Goal: Transaction & Acquisition: Book appointment/travel/reservation

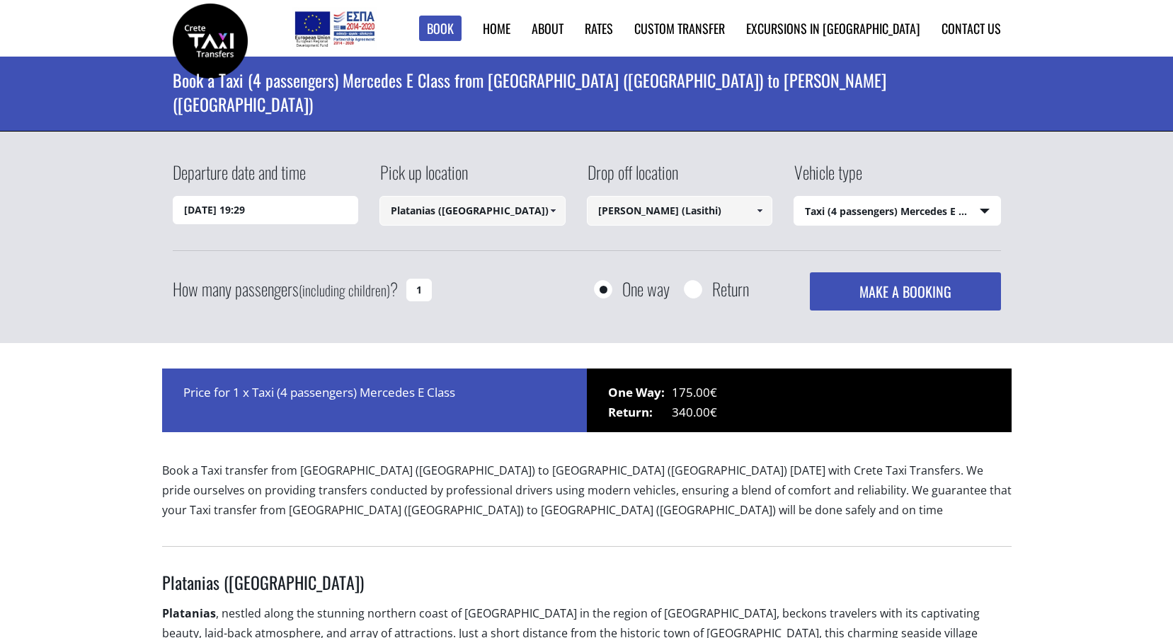
select select "540"
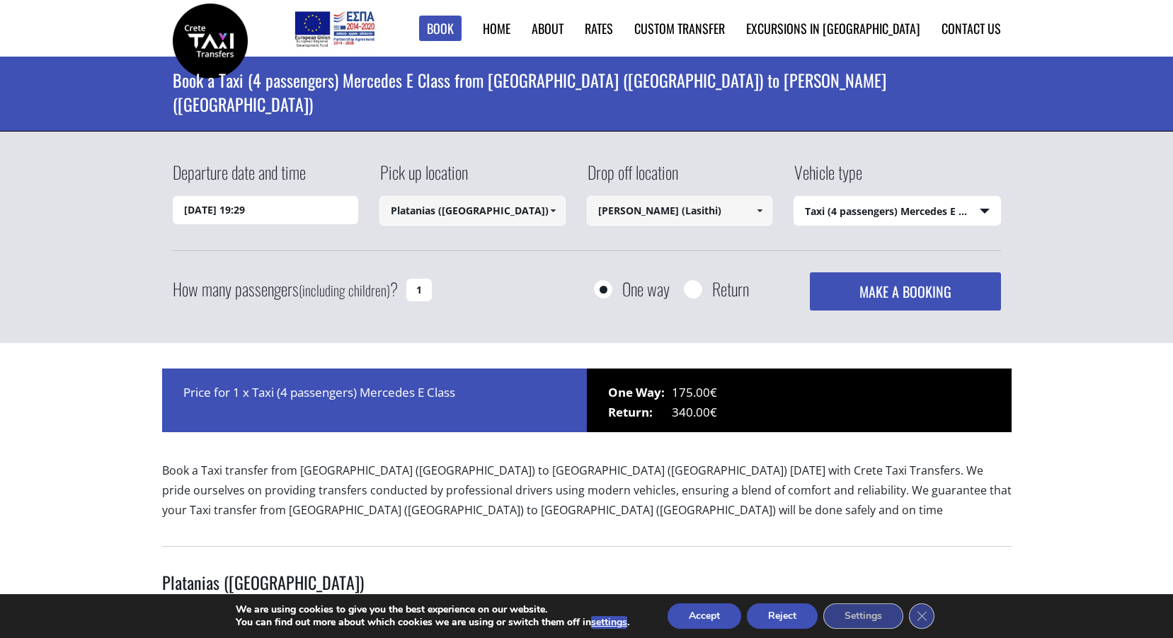
click at [248, 207] on input "[DATE] 19:29" at bounding box center [266, 210] width 186 height 28
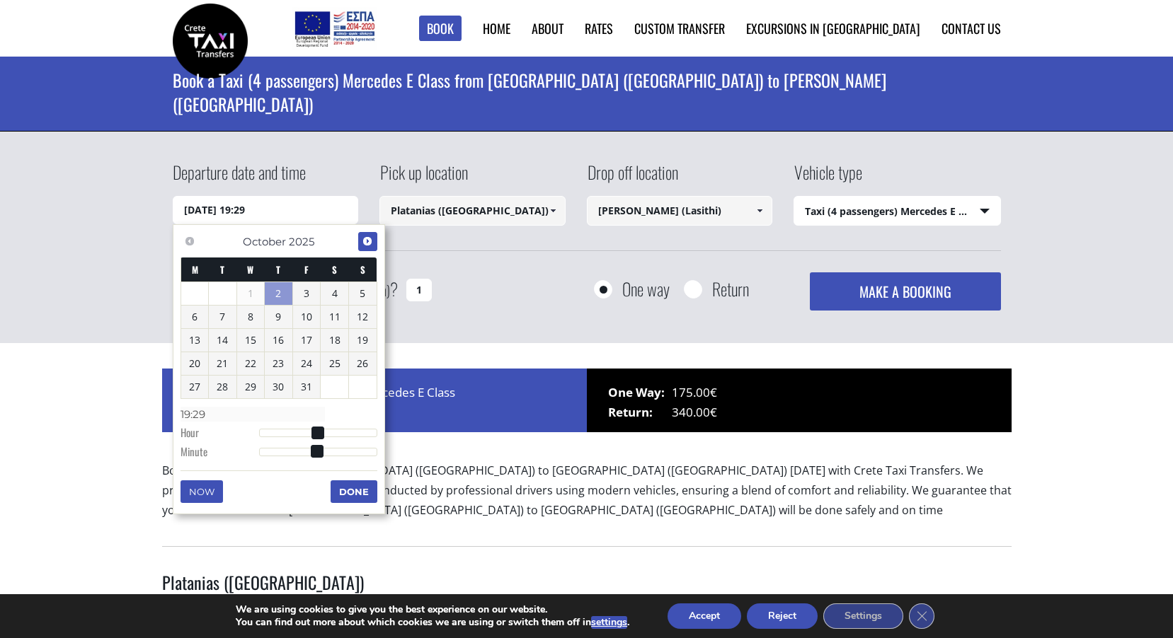
click at [364, 238] on span "Next" at bounding box center [367, 241] width 11 height 11
click at [367, 236] on span "Next" at bounding box center [367, 241] width 11 height 11
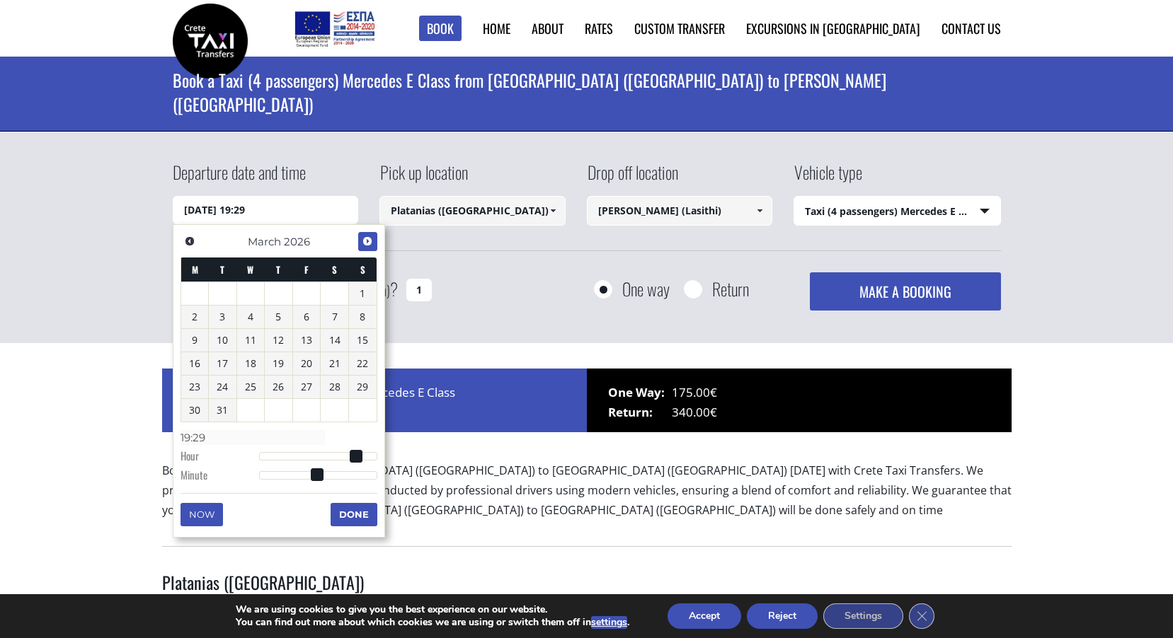
click at [367, 235] on link "Next" at bounding box center [367, 241] width 19 height 19
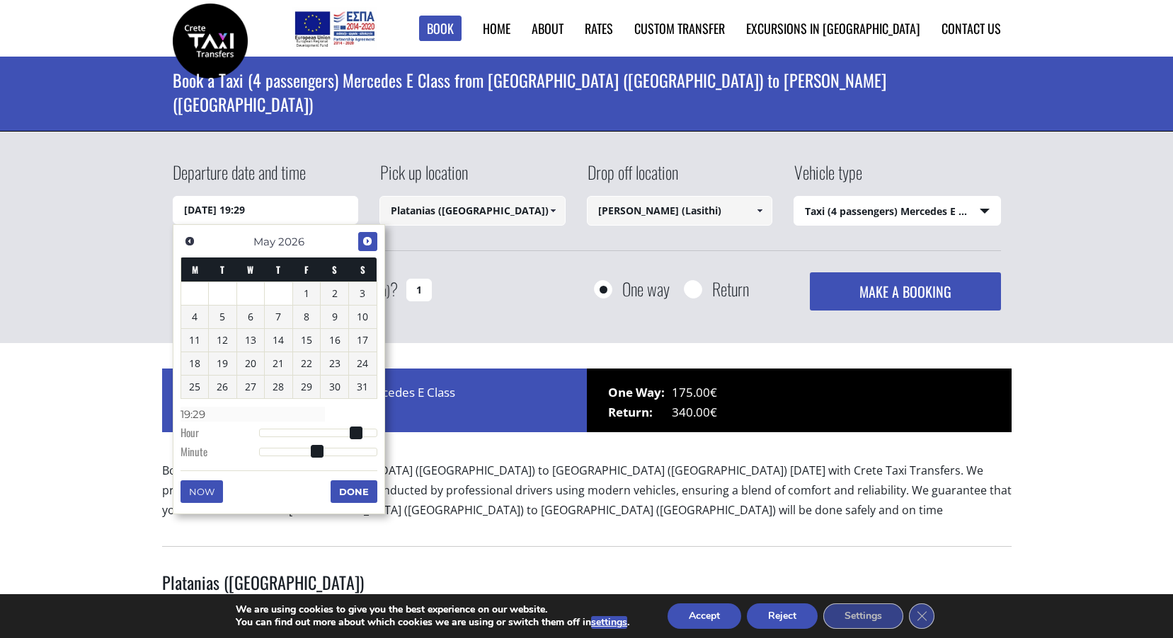
click at [367, 235] on link "Next" at bounding box center [367, 241] width 19 height 19
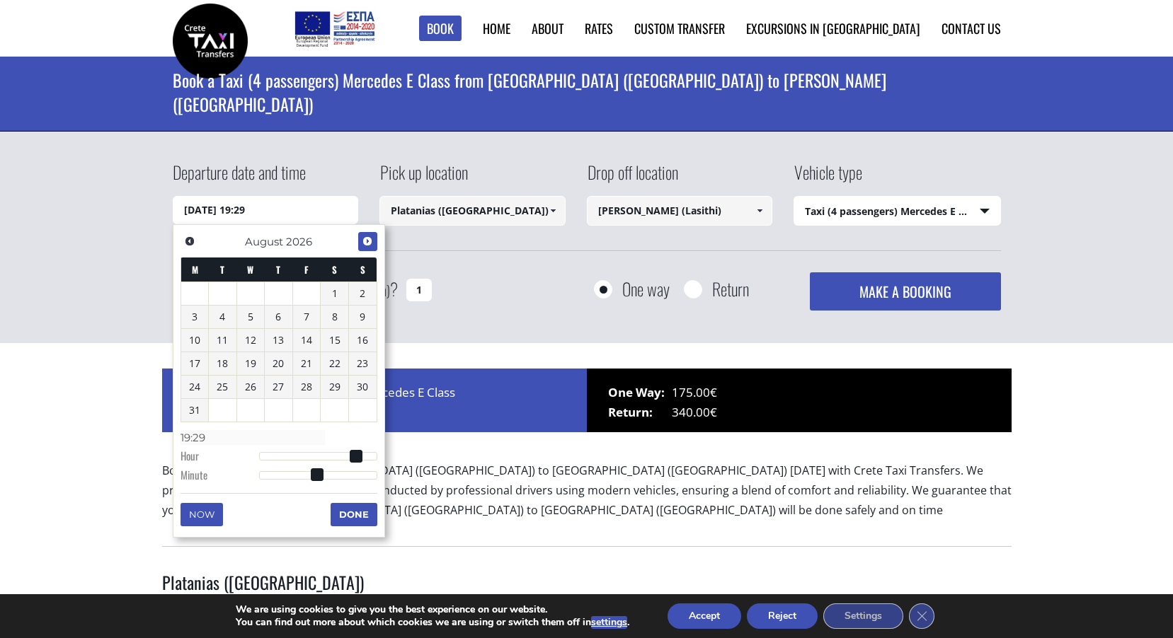
click at [367, 235] on link "Next" at bounding box center [367, 241] width 19 height 19
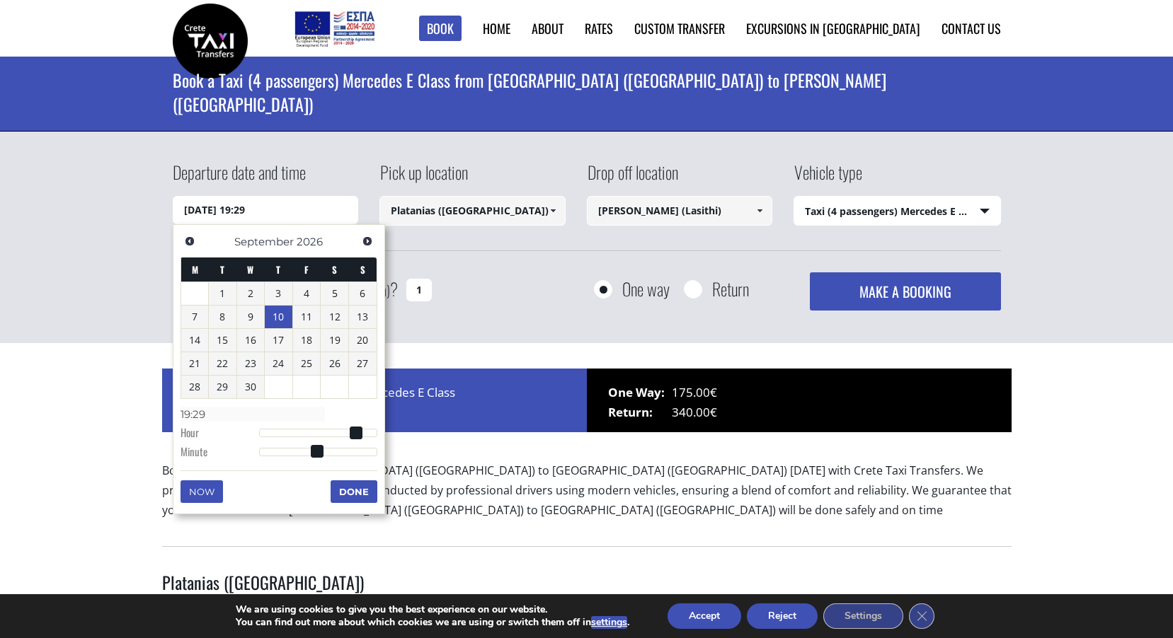
click at [280, 314] on link "10" at bounding box center [279, 317] width 28 height 23
type input "[DATE] 01:00"
type input "01:00"
type input "[DATE] 02:00"
type input "02:00"
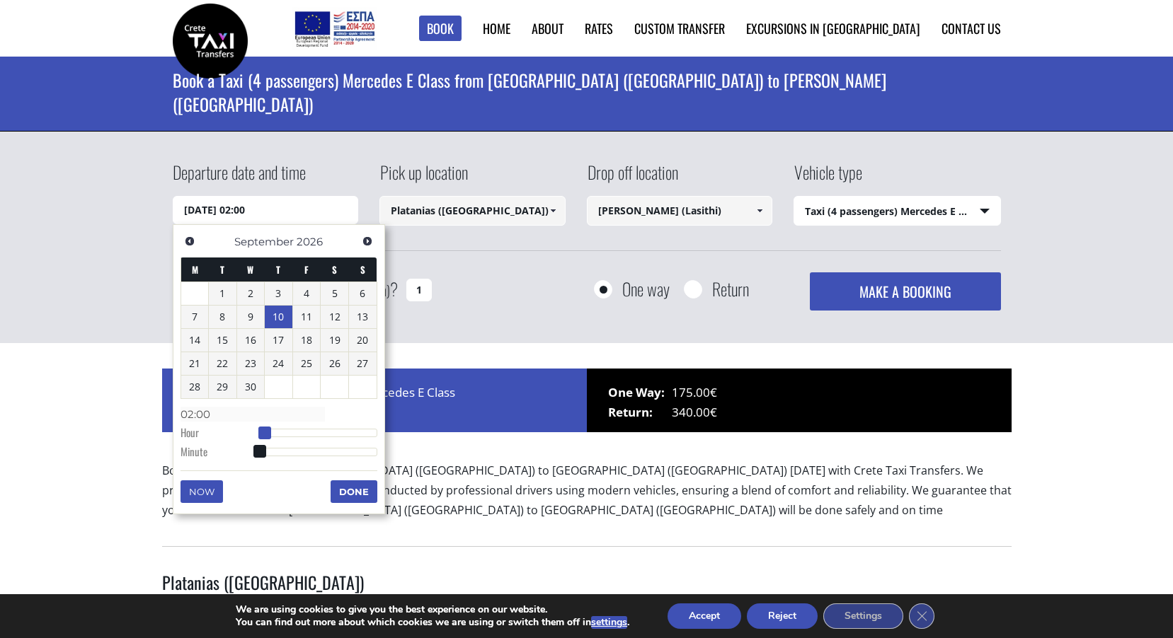
type input "[DATE] 03:00"
type input "03:00"
type input "[DATE] 04:00"
type input "04:00"
type input "[DATE] 05:00"
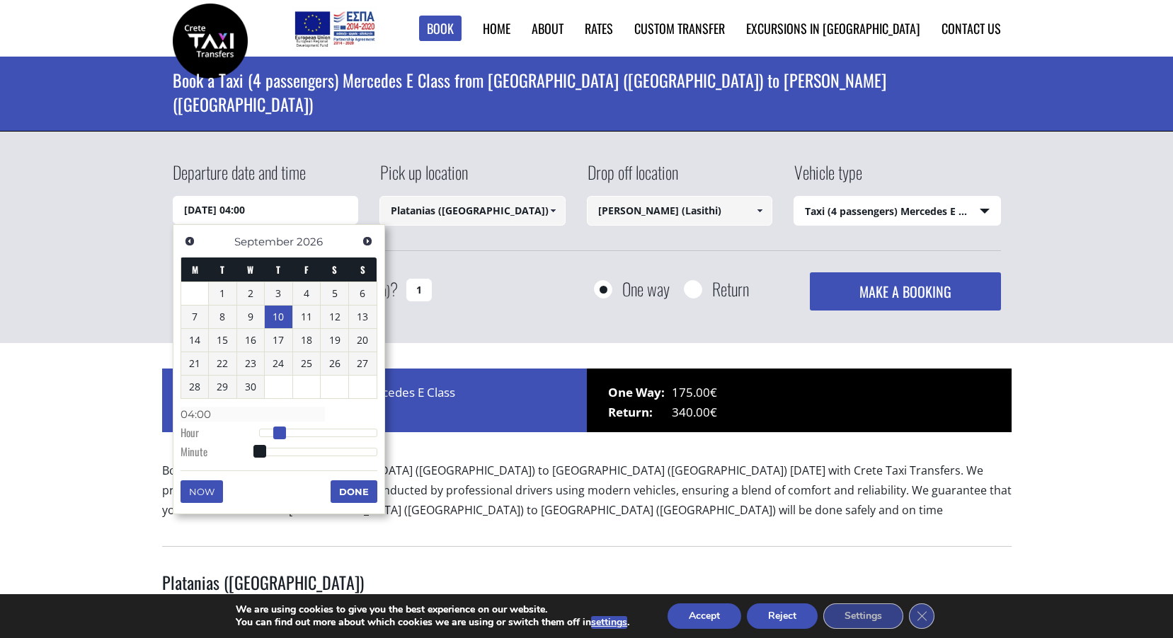
type input "05:00"
type input "[DATE] 06:00"
type input "06:00"
type input "[DATE] 07:00"
type input "07:00"
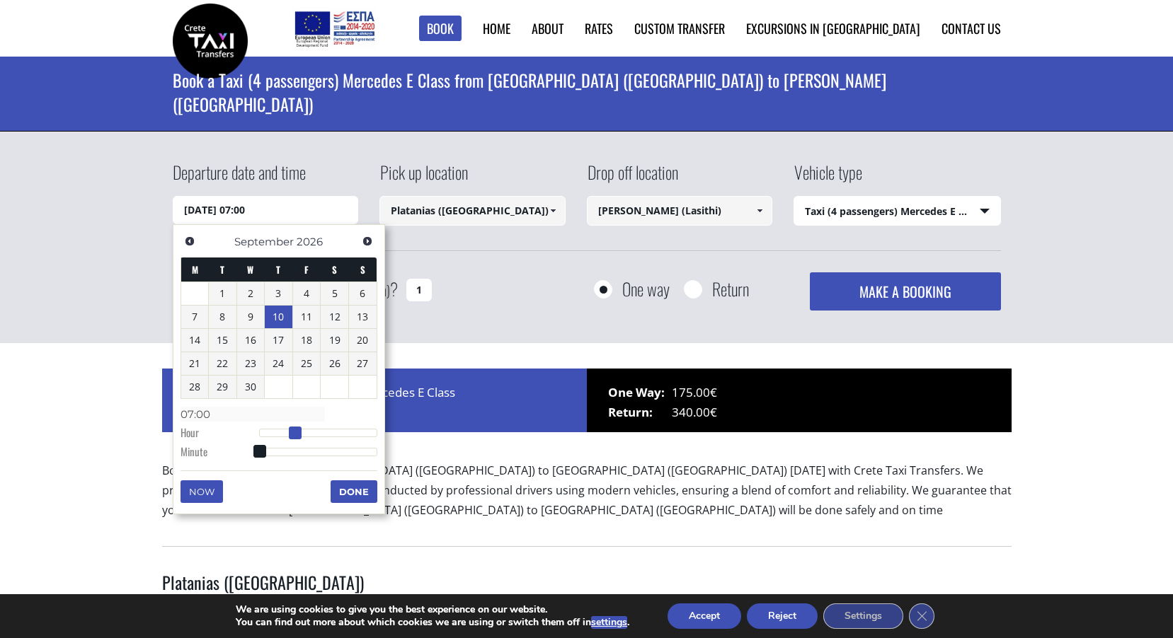
type input "[DATE] 08:00"
type input "08:00"
type input "[DATE] 09:00"
type input "09:00"
drag, startPoint x: 255, startPoint y: 432, endPoint x: 299, endPoint y: 435, distance: 44.0
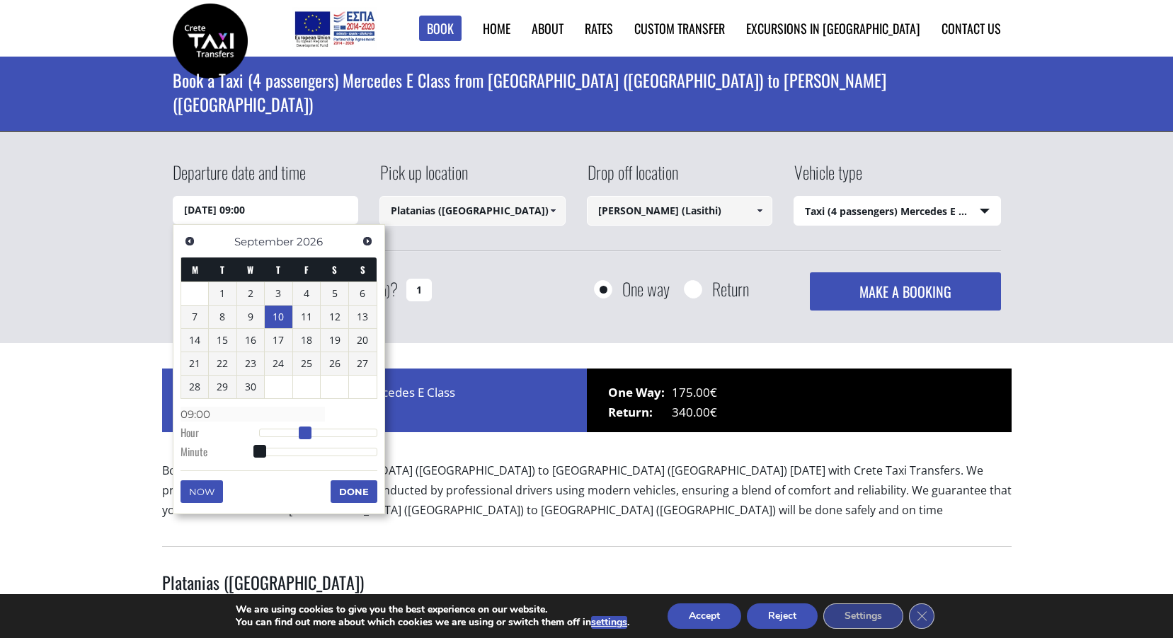
click at [299, 435] on span at bounding box center [305, 433] width 13 height 13
click at [348, 490] on button "Done" at bounding box center [353, 492] width 47 height 23
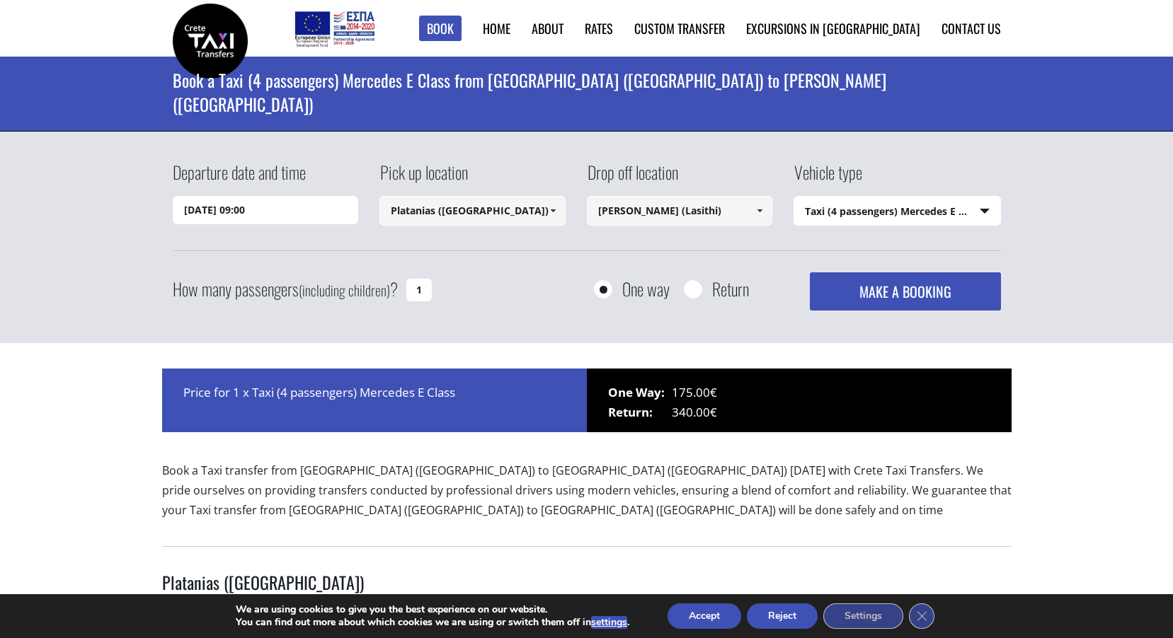
click at [691, 285] on input "Return" at bounding box center [693, 291] width 18 height 18
radio input "true"
type input "[PERSON_NAME] (Lasithi)"
type input "Platanias ([GEOGRAPHIC_DATA])"
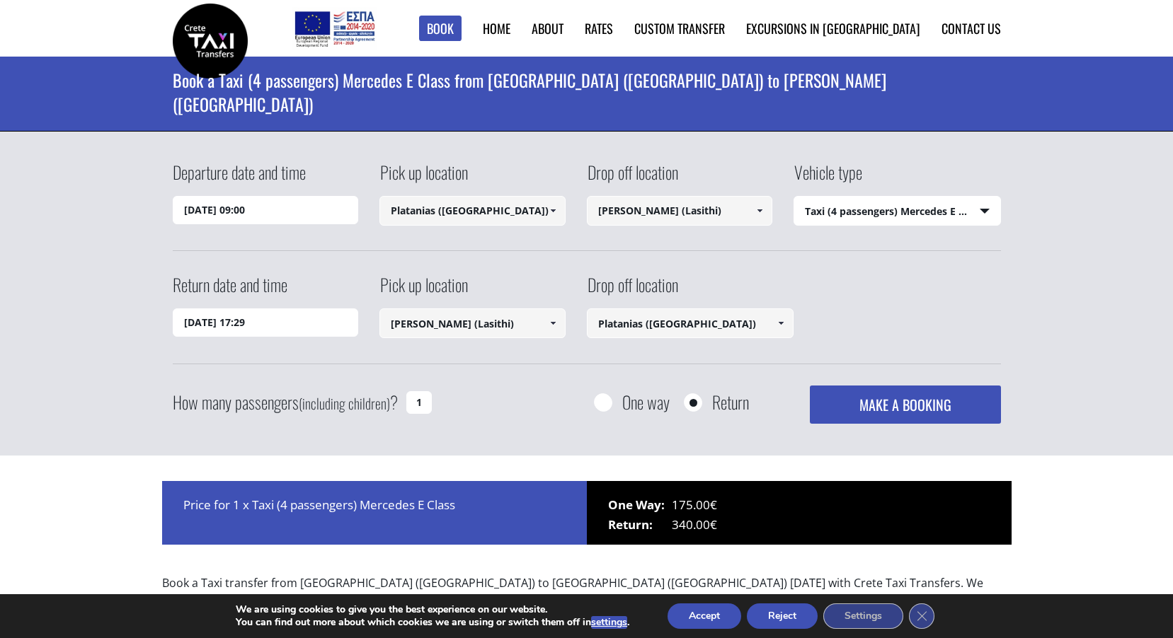
click at [420, 406] on input "1" at bounding box center [418, 402] width 25 height 23
type input "4"
click at [529, 411] on div "How many passengers (including children) ? 4 One way Return MAKE A BOOKING Plea…" at bounding box center [587, 405] width 828 height 38
